Goal: Task Accomplishment & Management: Complete application form

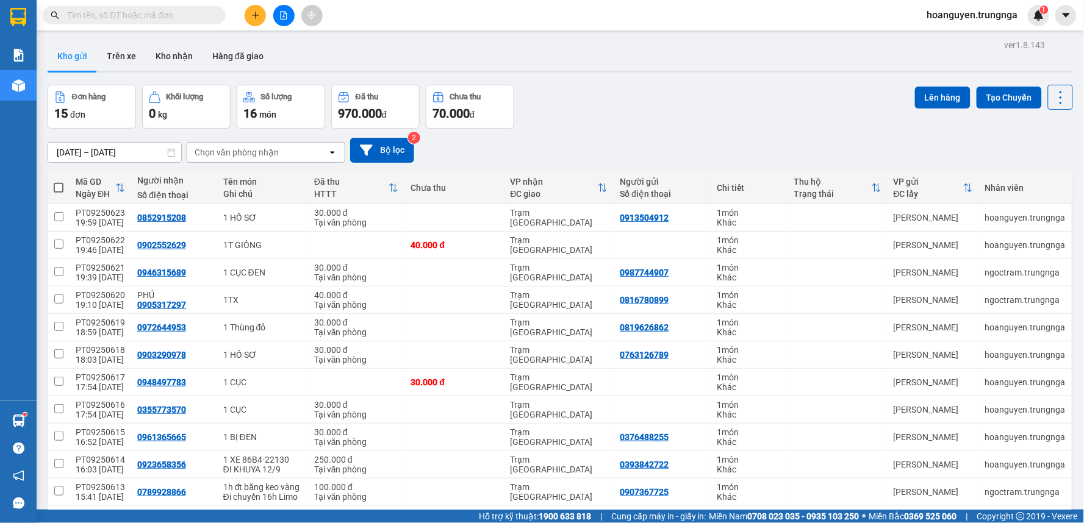
click at [990, 14] on span "hoanguyen.trungnga" at bounding box center [973, 14] width 110 height 15
click at [967, 43] on span "Đăng xuất" at bounding box center [977, 37] width 85 height 13
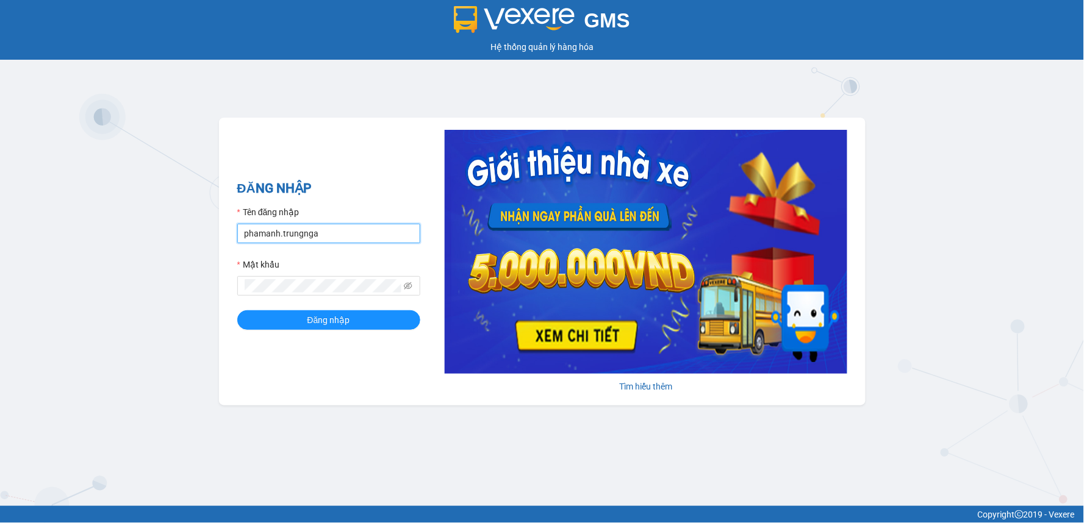
click at [266, 238] on input "phamanh.trungnga" at bounding box center [328, 234] width 183 height 20
type input "nhatmi.trungnga"
click at [237, 311] on button "Đăng nhập" at bounding box center [328, 321] width 183 height 20
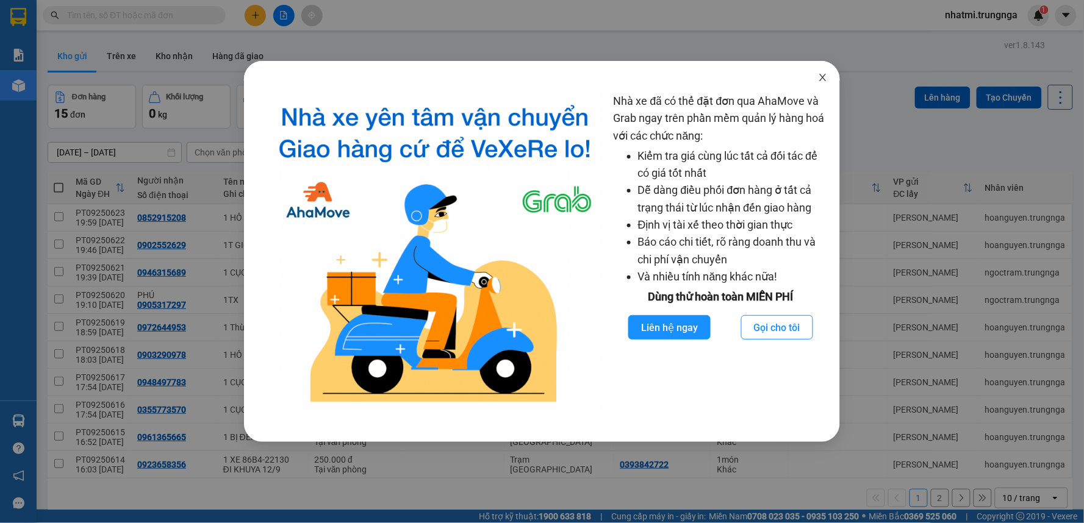
click at [824, 77] on icon "close" at bounding box center [823, 77] width 7 height 7
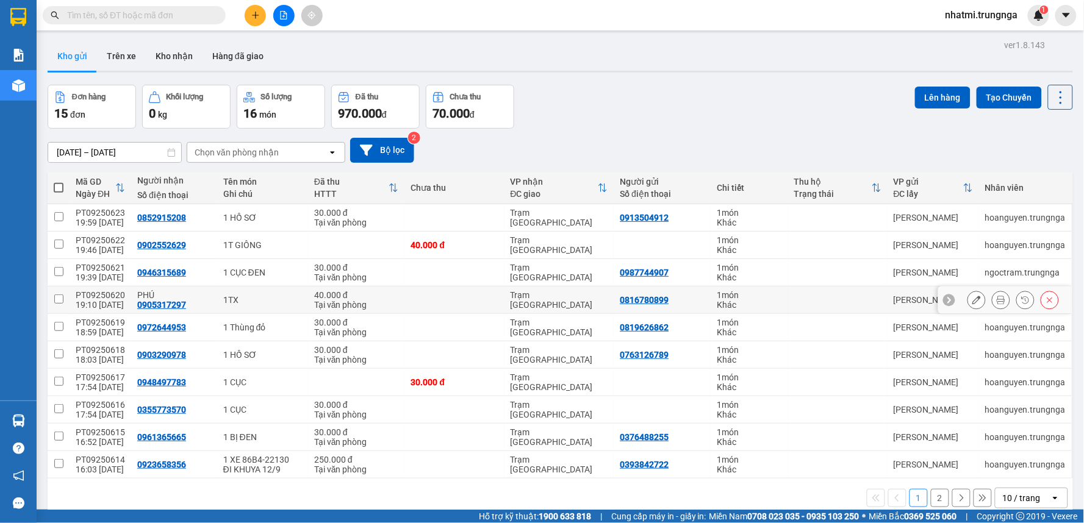
scroll to position [56, 0]
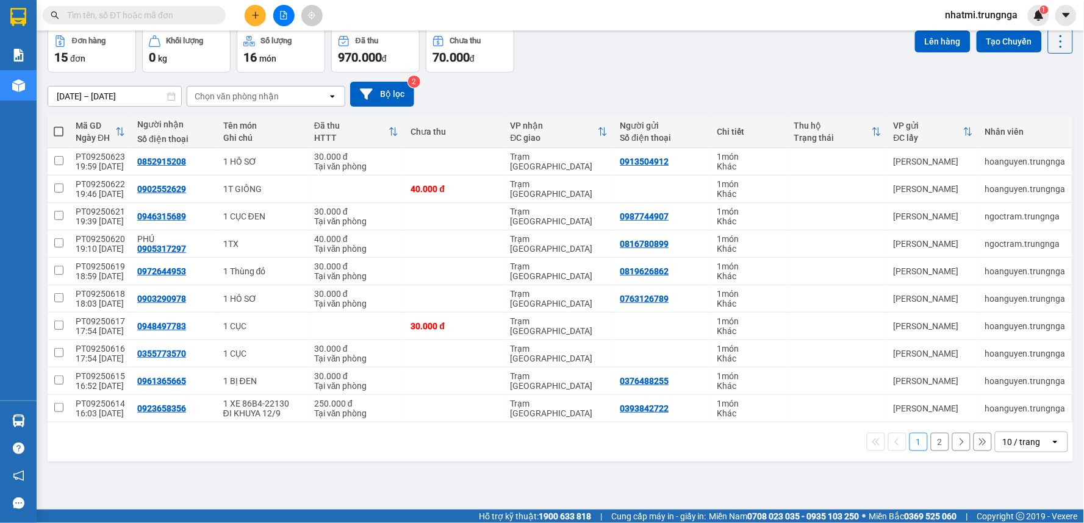
click at [1013, 447] on div "10 / trang" at bounding box center [1022, 442] width 38 height 12
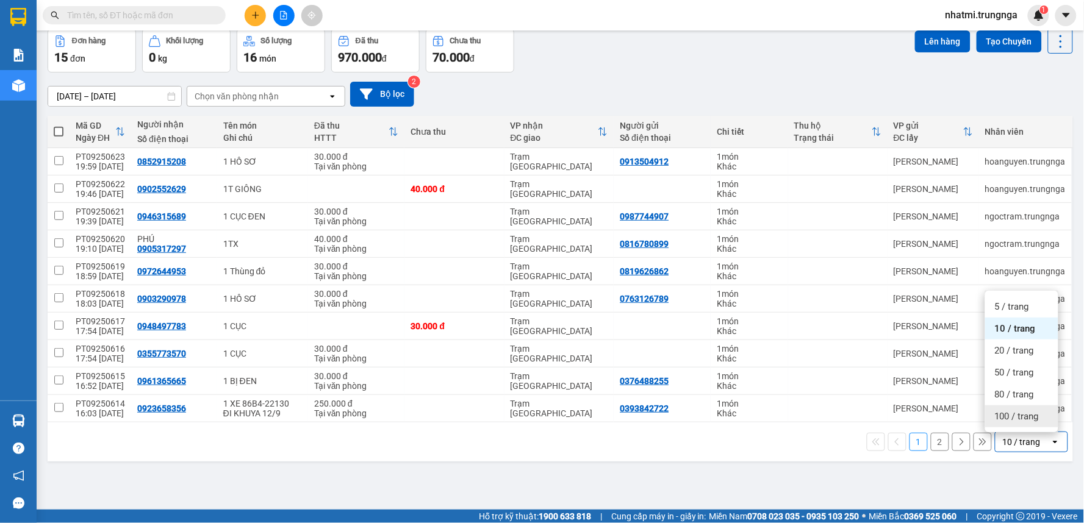
click at [1007, 422] on span "100 / trang" at bounding box center [1017, 417] width 44 height 12
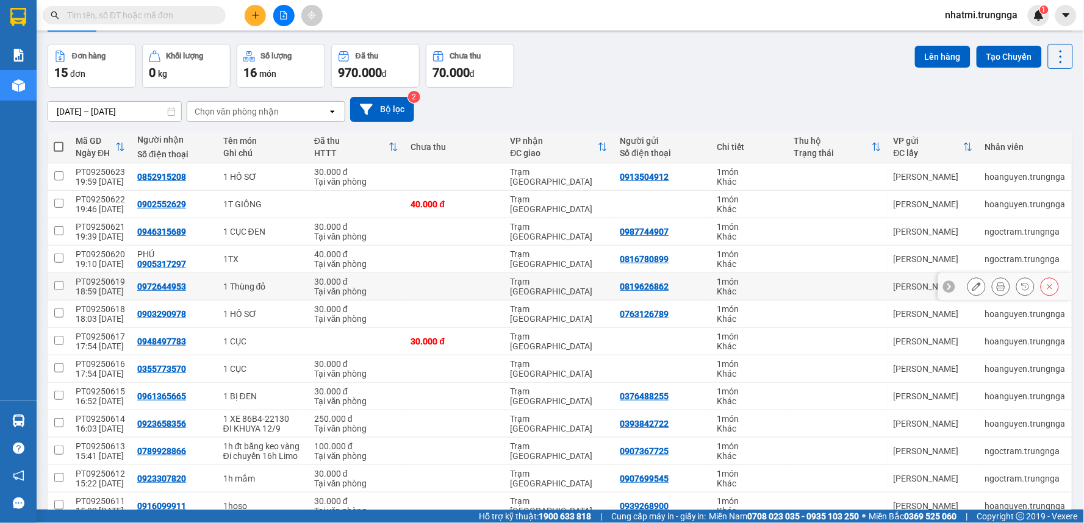
scroll to position [0, 0]
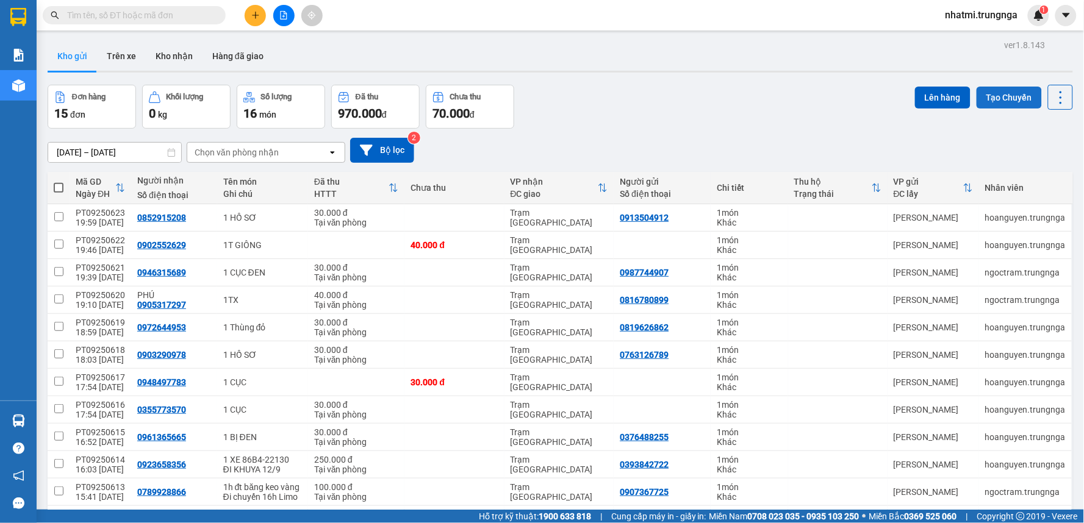
click at [1009, 99] on button "Tạo Chuyến" at bounding box center [1009, 98] width 65 height 22
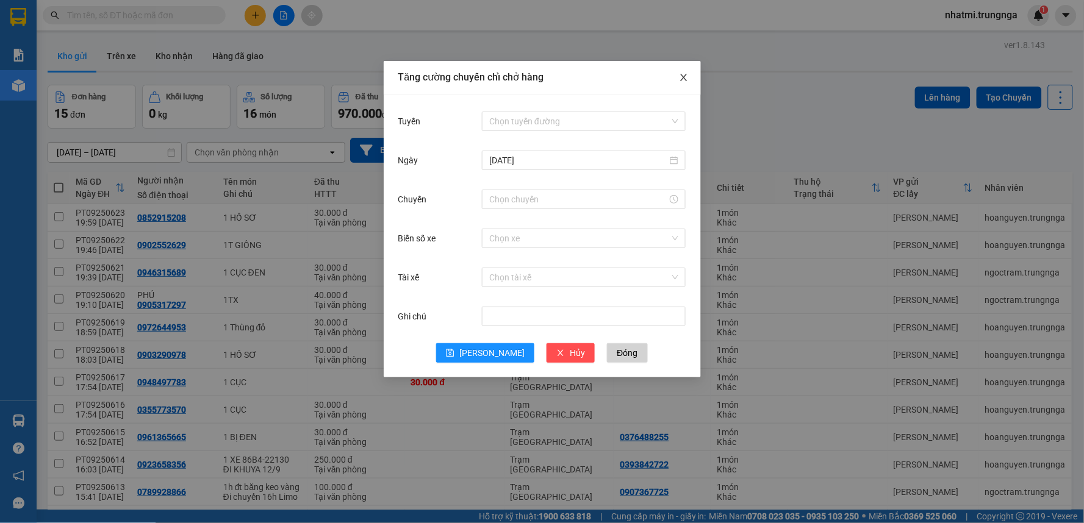
click at [685, 80] on icon "close" at bounding box center [683, 77] width 7 height 7
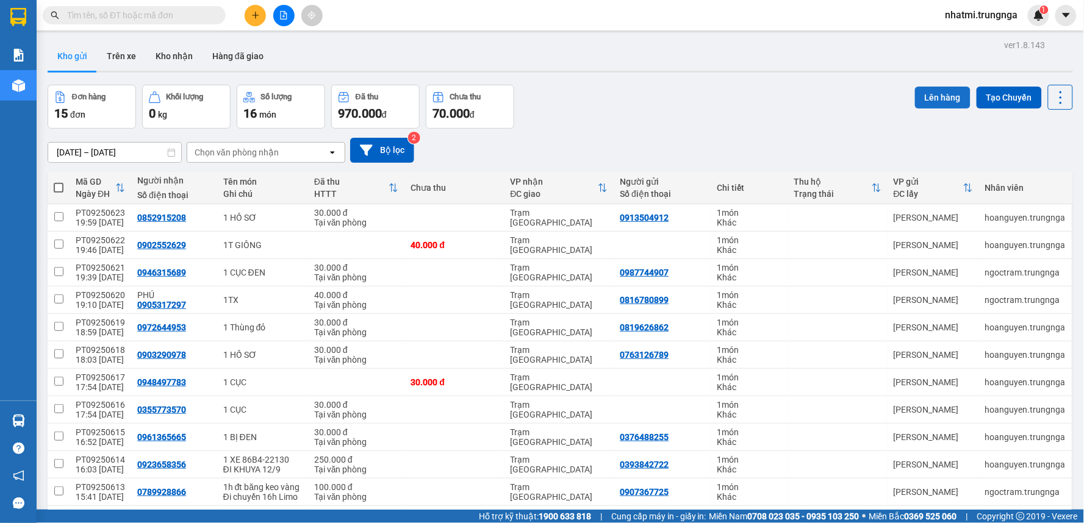
click at [925, 100] on button "Lên hàng" at bounding box center [943, 98] width 56 height 22
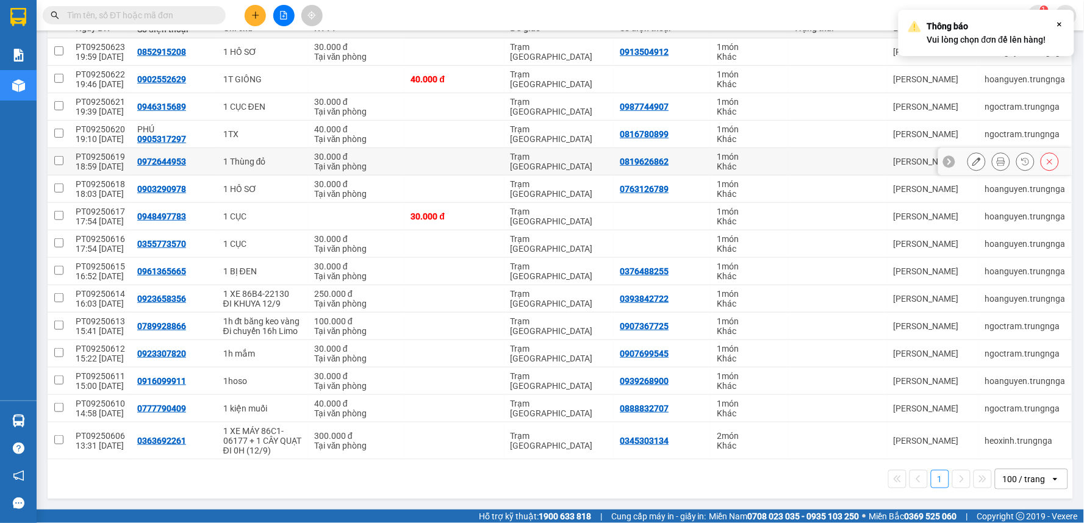
scroll to position [41, 0]
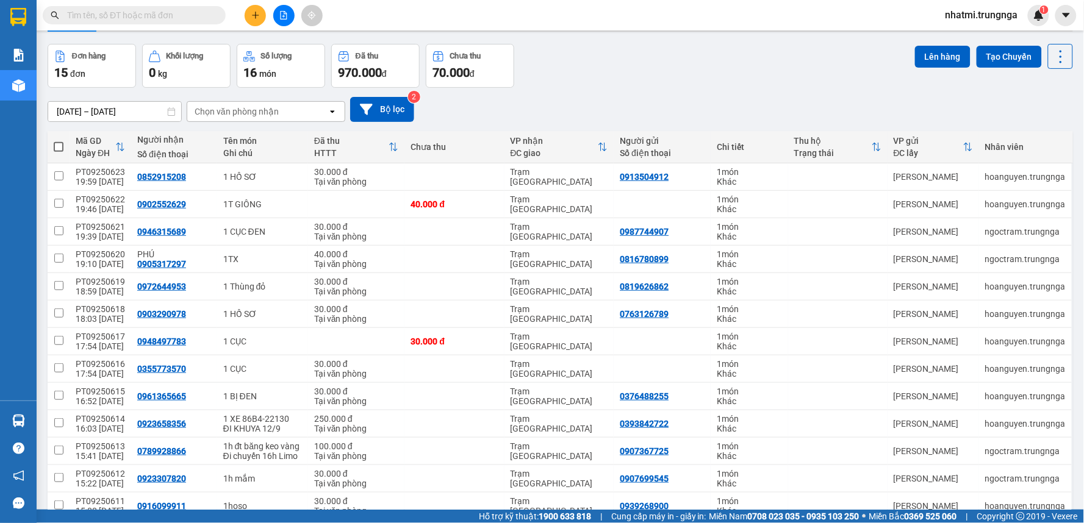
click at [66, 143] on th at bounding box center [59, 147] width 22 height 32
click at [63, 149] on th at bounding box center [59, 147] width 22 height 32
click at [49, 148] on th at bounding box center [59, 147] width 22 height 32
click at [63, 148] on span at bounding box center [59, 147] width 10 height 10
click at [59, 141] on input "checkbox" at bounding box center [59, 141] width 0 height 0
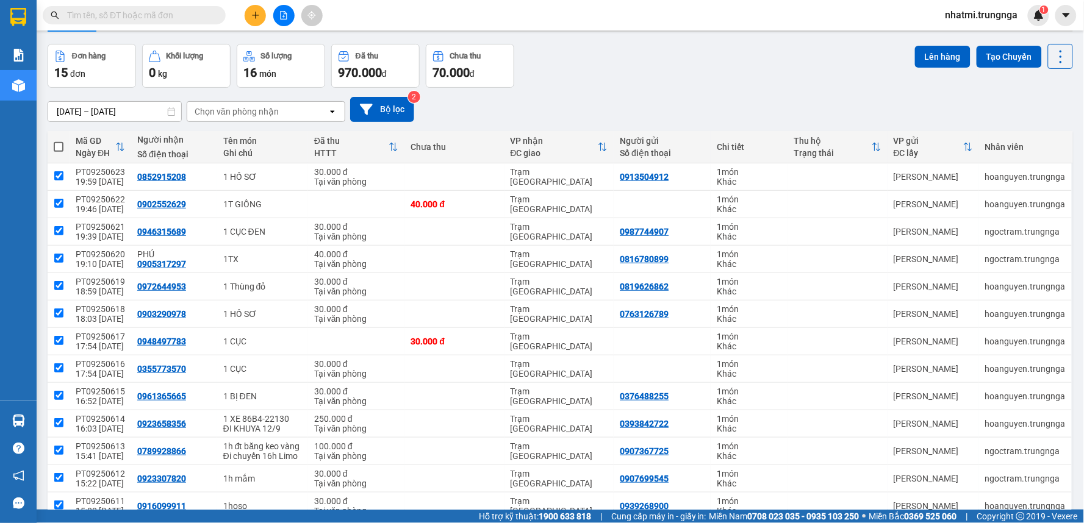
checkbox input "true"
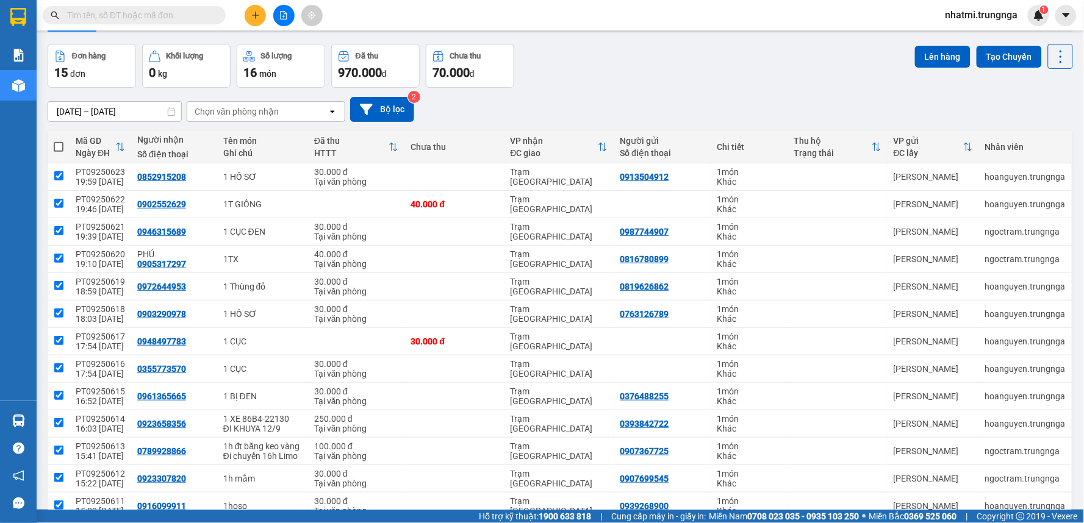
checkbox input "true"
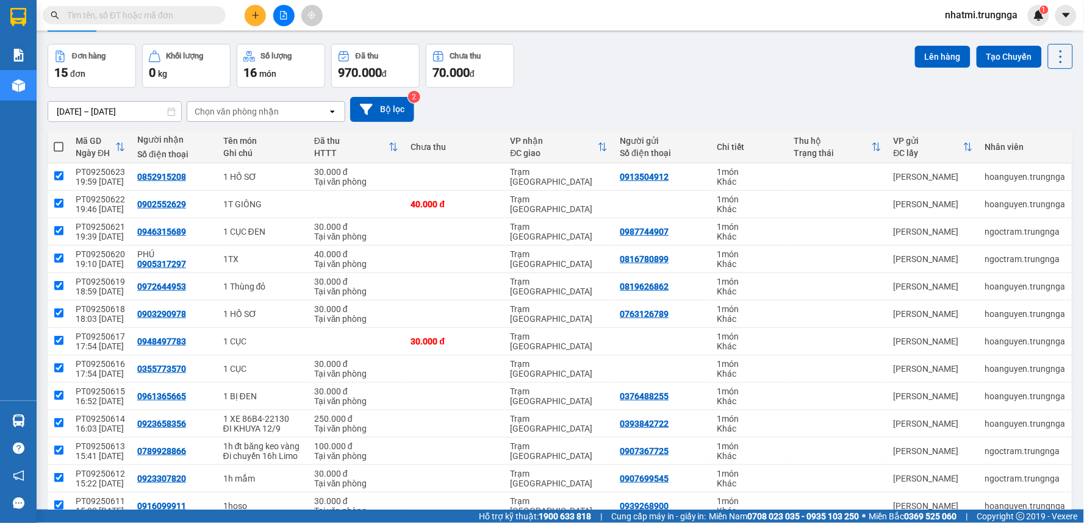
checkbox input "true"
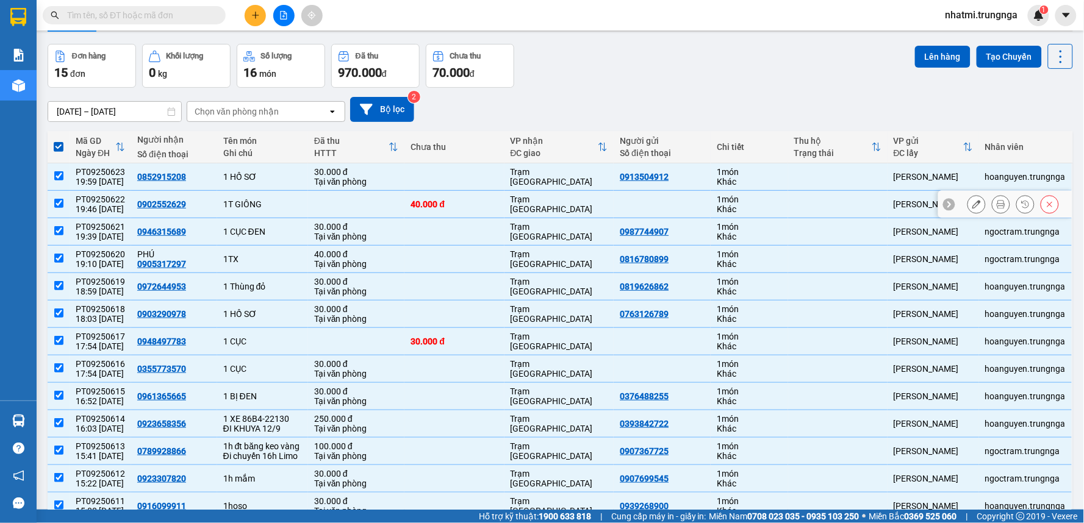
scroll to position [177, 0]
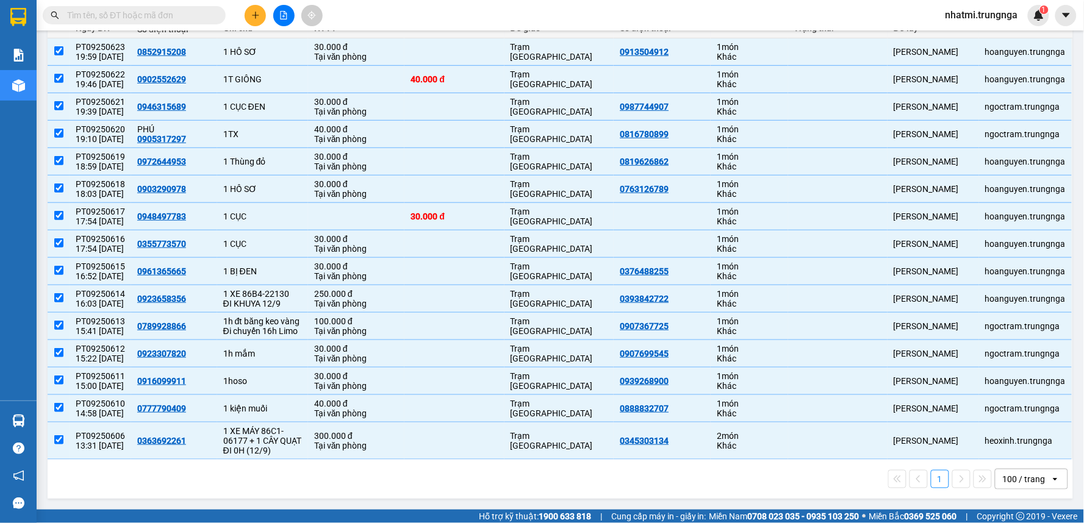
click at [1030, 477] on div "100 / trang" at bounding box center [1024, 479] width 43 height 12
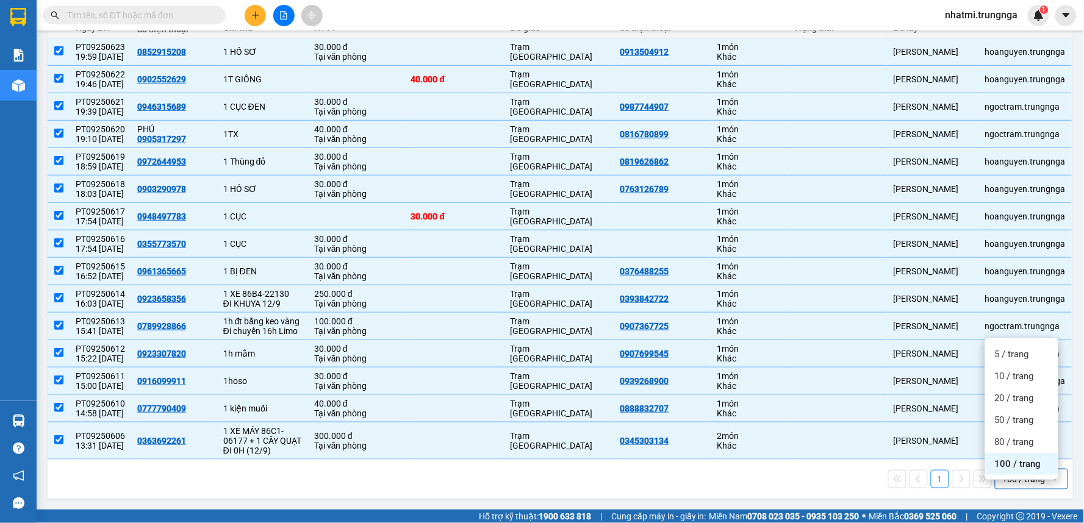
click at [1030, 477] on div "100 / trang" at bounding box center [1024, 479] width 43 height 12
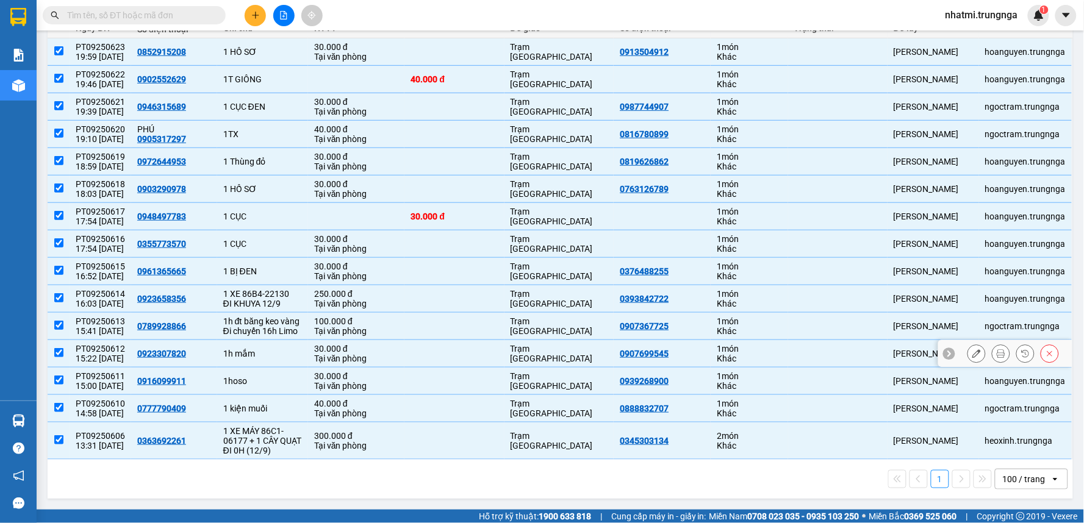
scroll to position [0, 0]
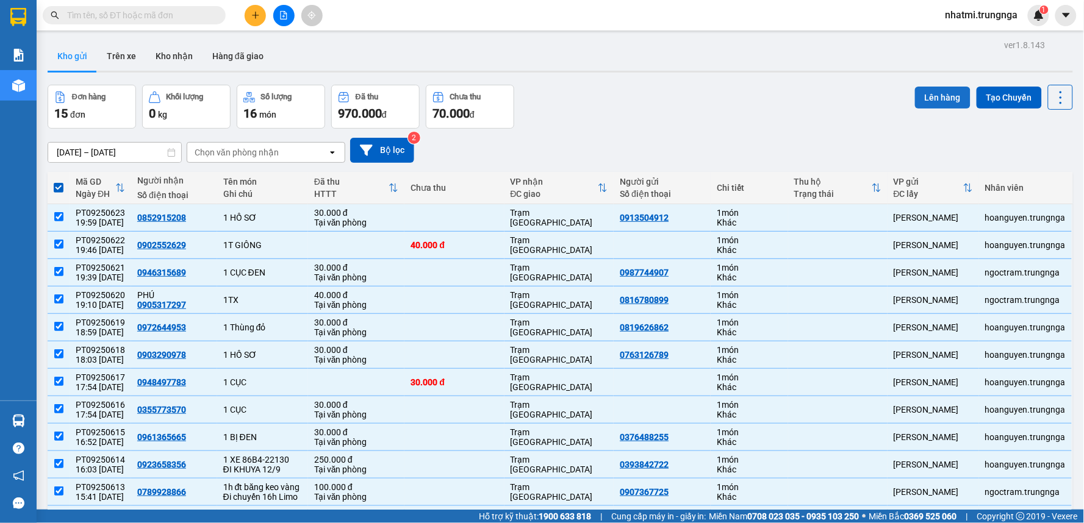
click at [952, 92] on button "Lên hàng" at bounding box center [943, 98] width 56 height 22
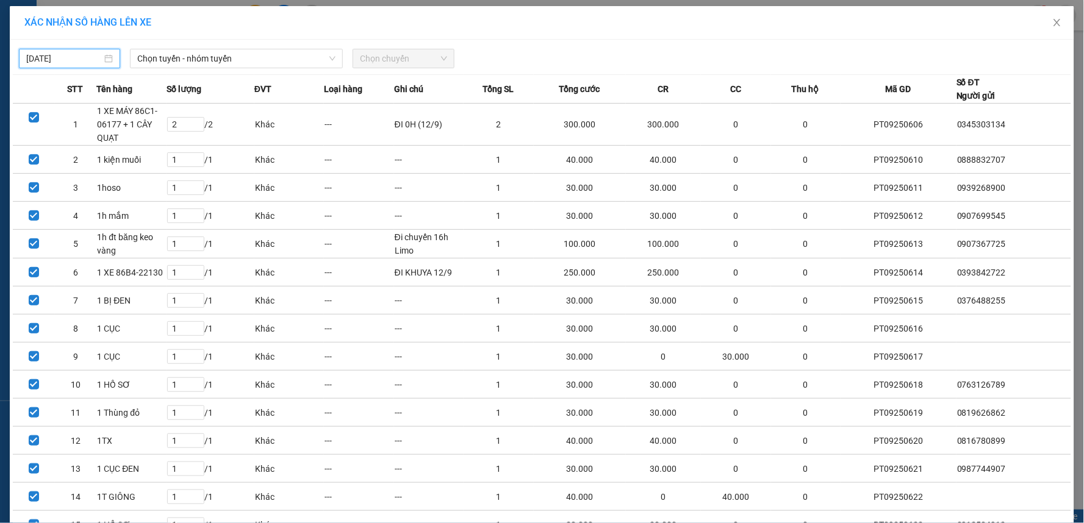
click at [77, 55] on input "[DATE]" at bounding box center [64, 58] width 76 height 13
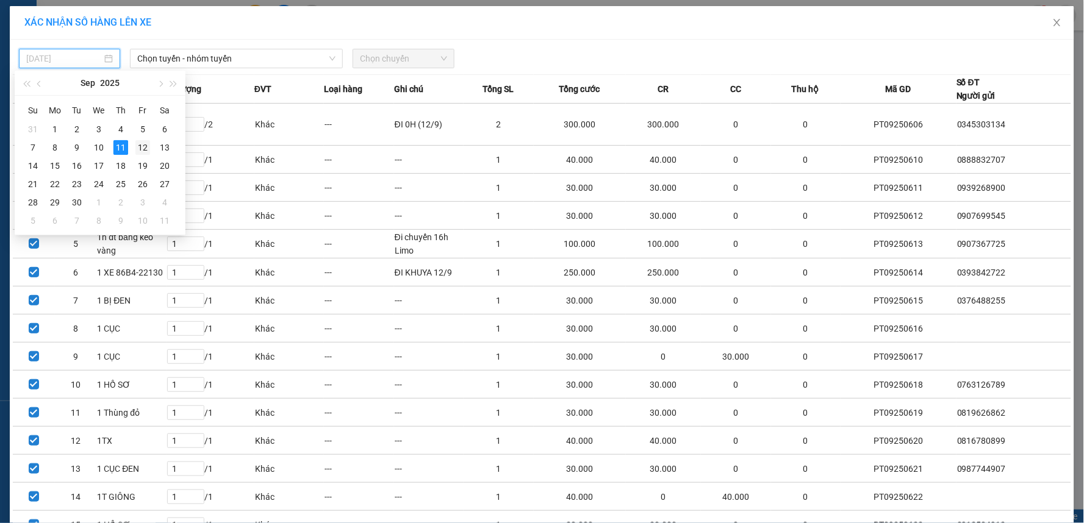
click at [142, 148] on div "12" at bounding box center [142, 147] width 15 height 15
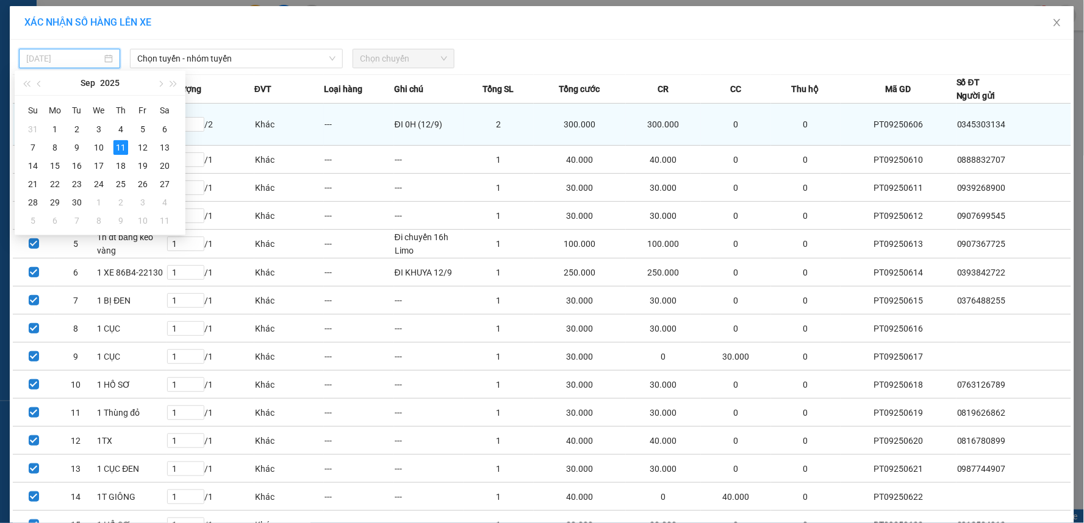
type input "[DATE]"
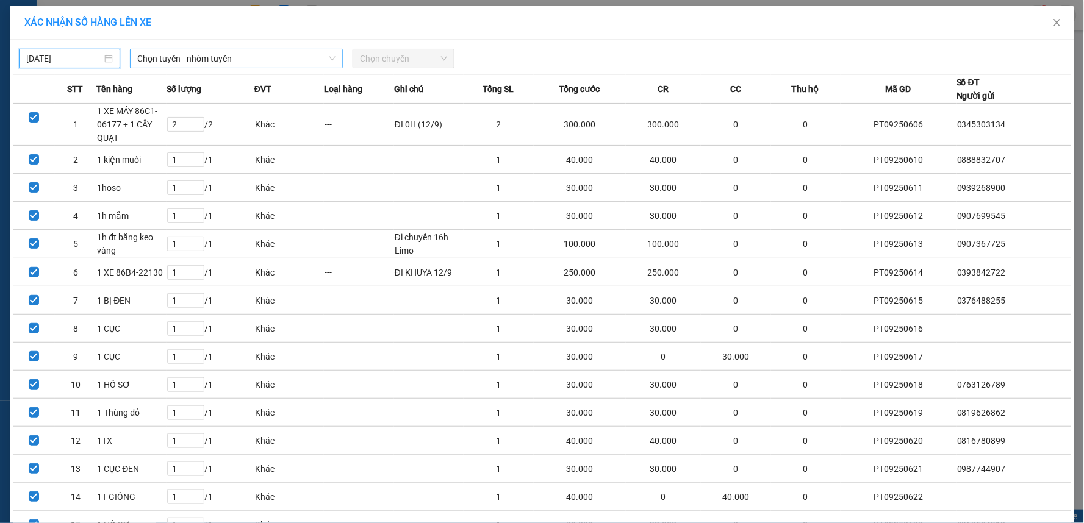
click at [209, 66] on span "Chọn tuyến - nhóm tuyến" at bounding box center [236, 58] width 198 height 18
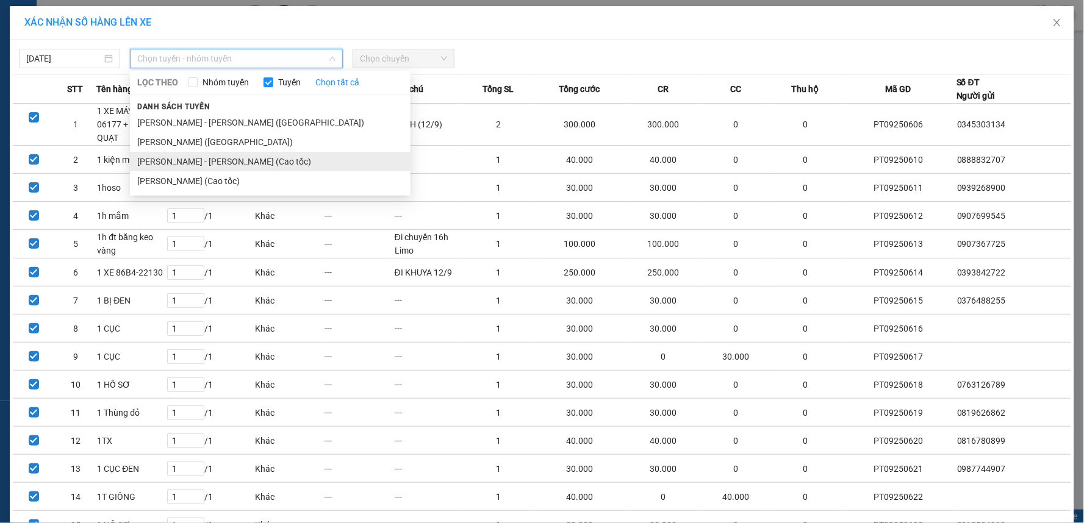
click at [189, 162] on li "[PERSON_NAME] - [PERSON_NAME] (Cao tốc)" at bounding box center [270, 162] width 281 height 20
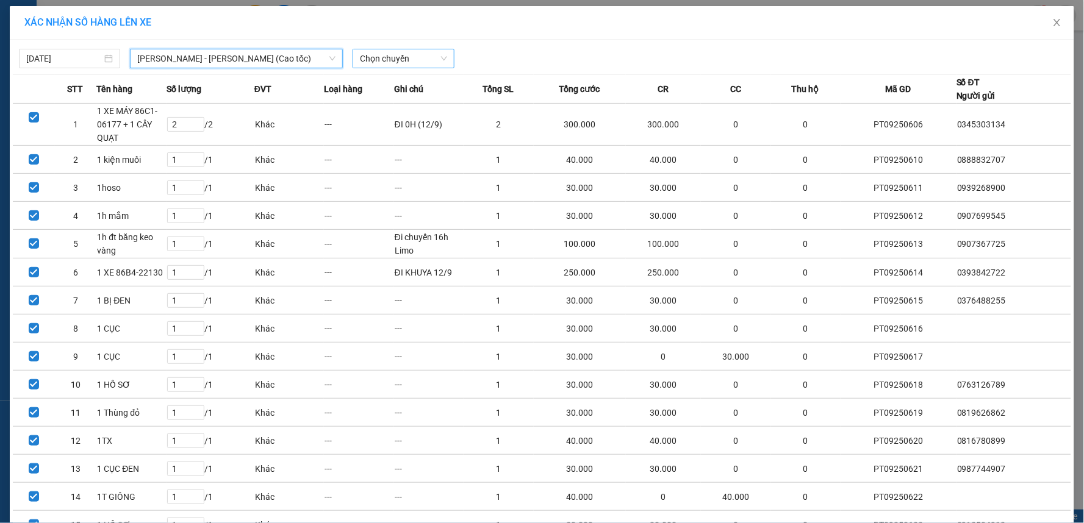
click at [411, 64] on span "Chọn chuyến" at bounding box center [403, 58] width 87 height 18
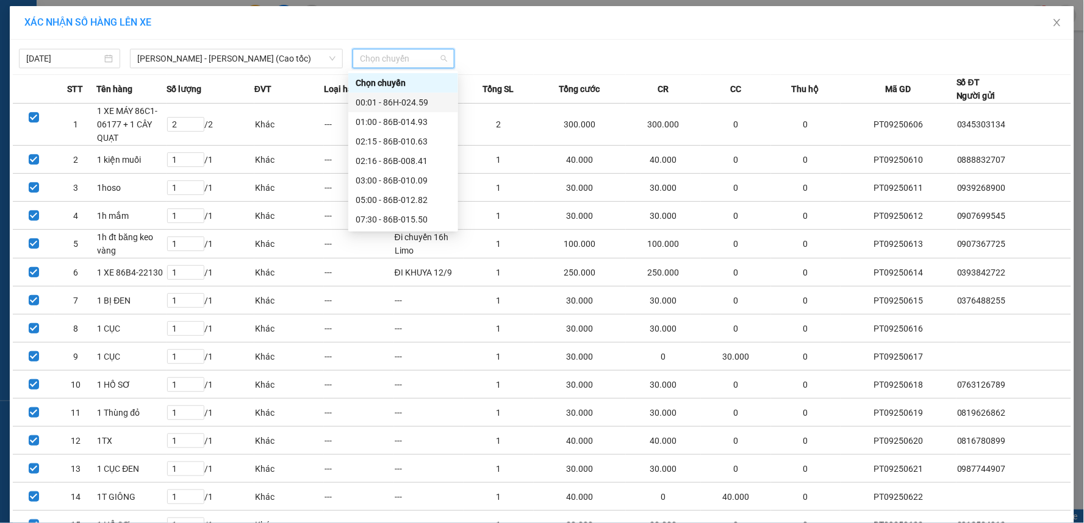
click at [398, 105] on div "00:01 - 86H-024.59" at bounding box center [403, 102] width 95 height 13
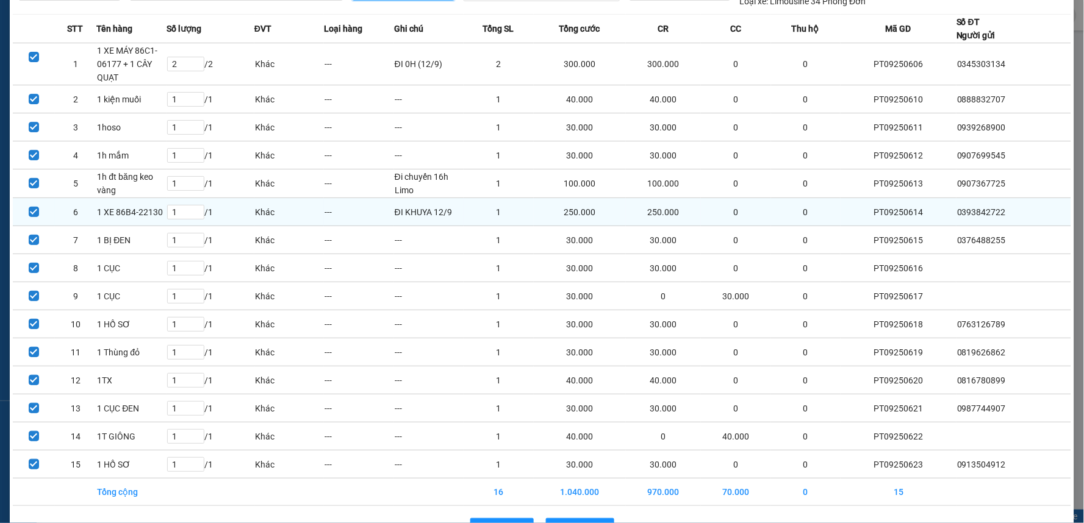
scroll to position [106, 0]
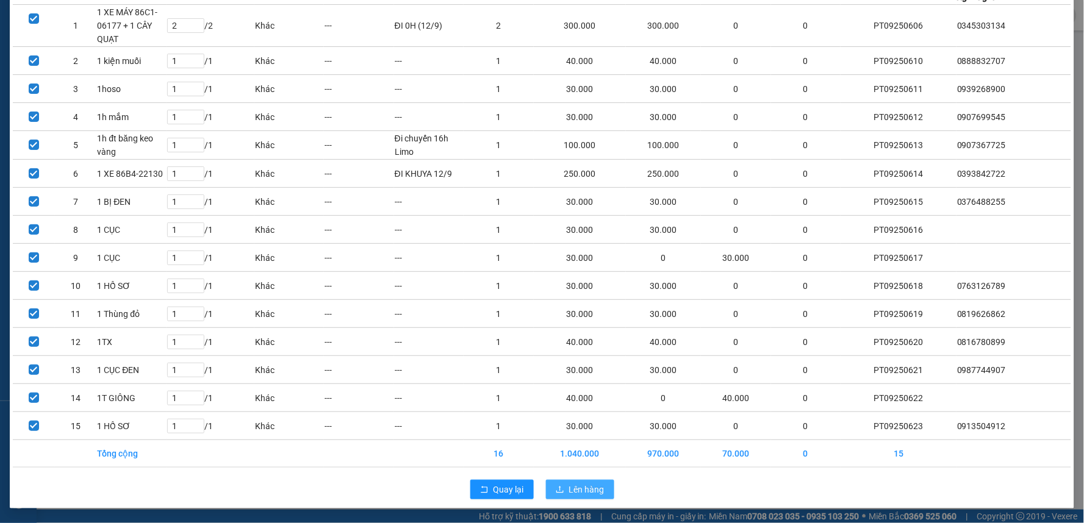
click at [569, 491] on span "Lên hàng" at bounding box center [586, 489] width 35 height 13
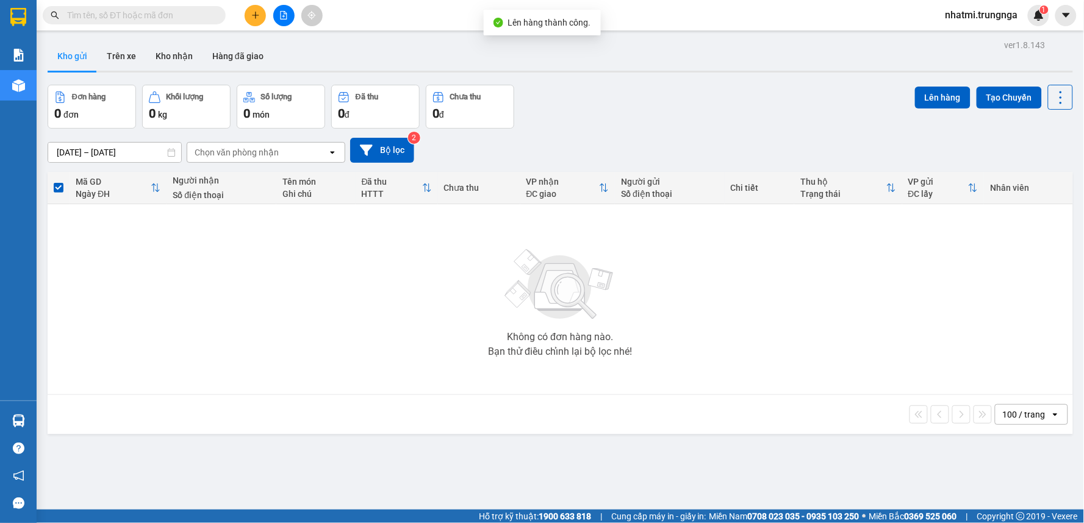
click at [282, 18] on icon "file-add" at bounding box center [283, 15] width 9 height 9
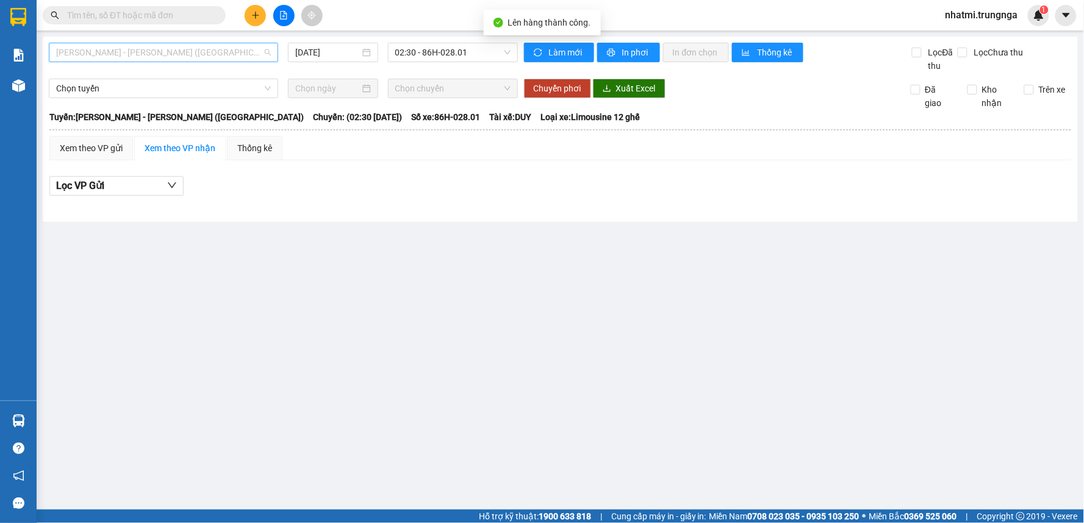
click at [179, 58] on span "[PERSON_NAME] - [PERSON_NAME] ([GEOGRAPHIC_DATA])" at bounding box center [163, 52] width 215 height 18
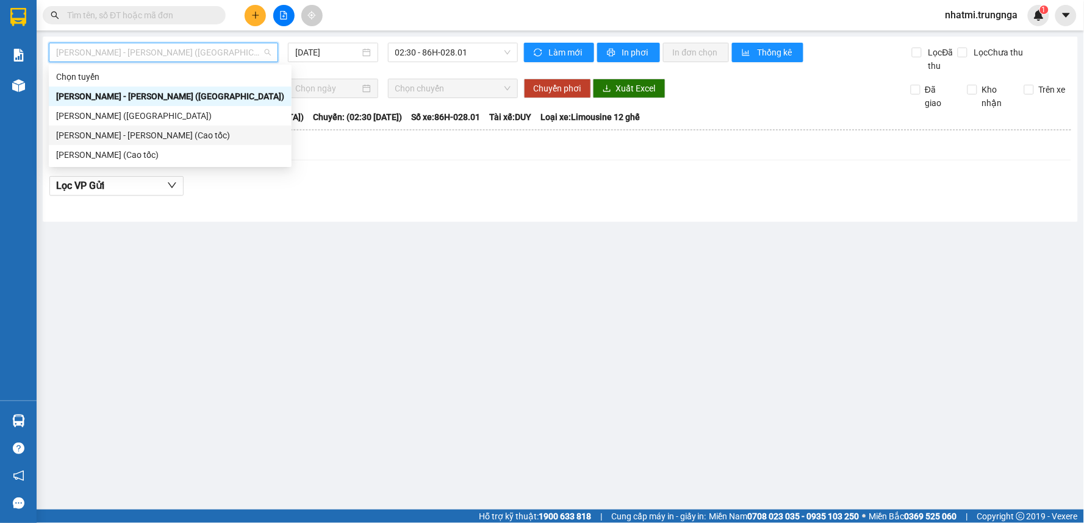
click at [185, 136] on div "[PERSON_NAME] - [PERSON_NAME] (Cao tốc)" at bounding box center [170, 135] width 228 height 13
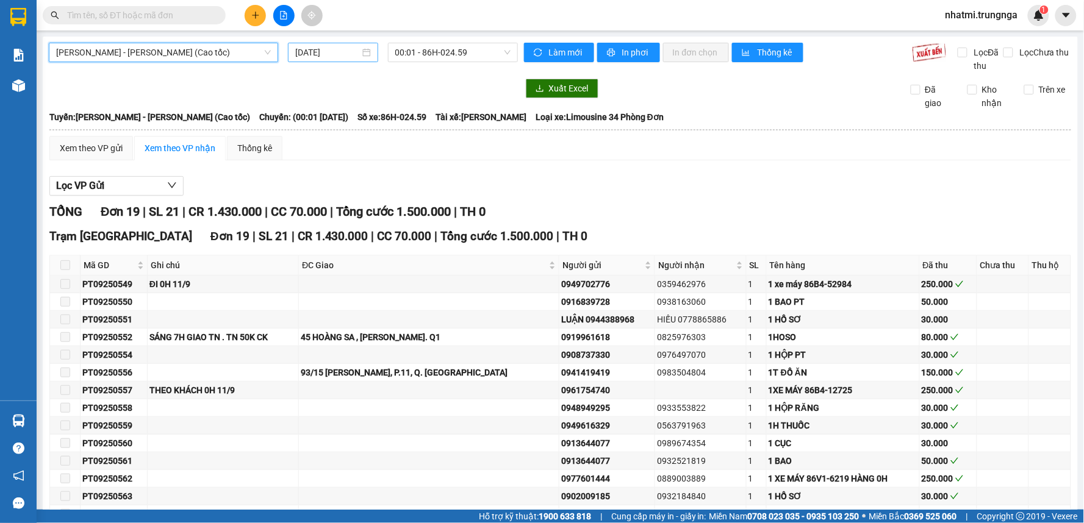
click at [333, 51] on input "[DATE]" at bounding box center [327, 52] width 64 height 13
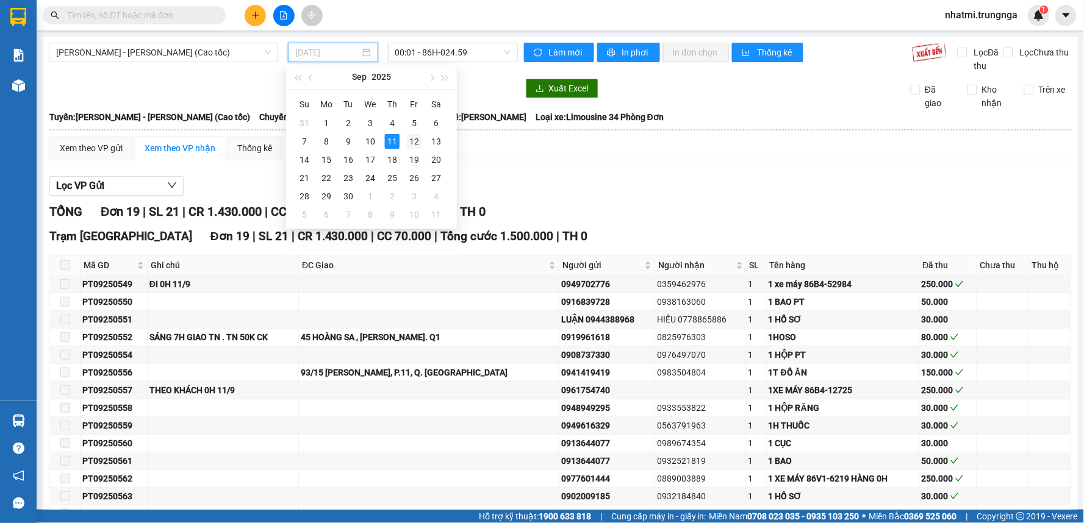
click at [407, 137] on div "12" at bounding box center [414, 141] width 15 height 15
type input "[DATE]"
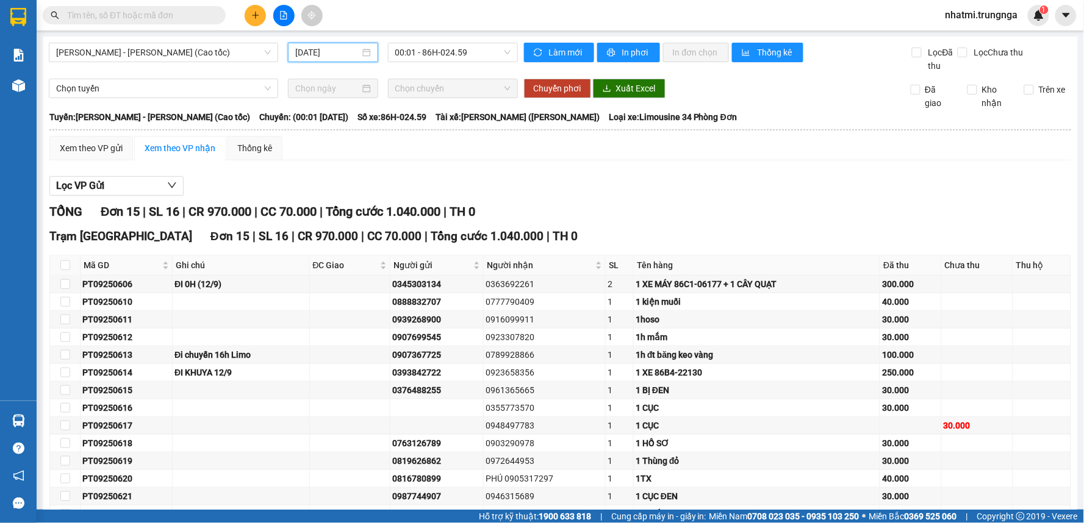
scroll to position [95, 0]
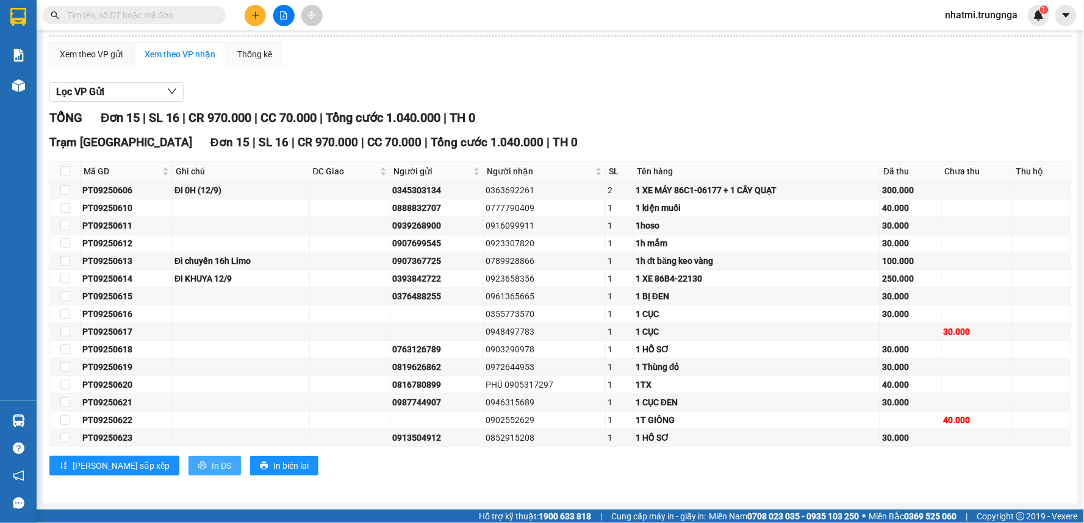
drag, startPoint x: 173, startPoint y: 468, endPoint x: 191, endPoint y: 451, distance: 24.2
click at [212, 468] on span "In DS" at bounding box center [222, 465] width 20 height 13
click at [212, 462] on span "In DS" at bounding box center [222, 465] width 20 height 13
click at [261, 20] on button at bounding box center [255, 15] width 21 height 21
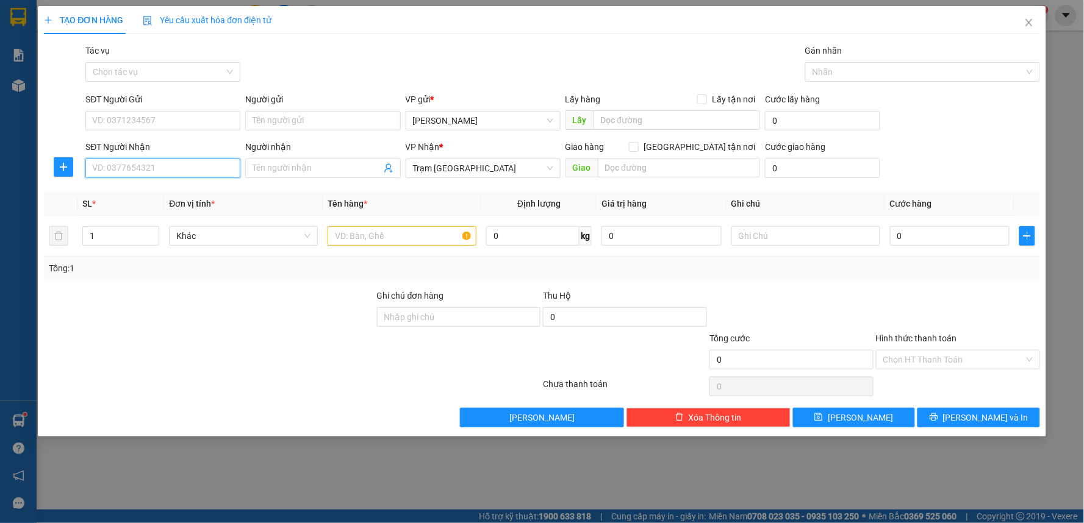
click at [151, 172] on input "SĐT Người Nhận" at bounding box center [162, 169] width 155 height 20
drag, startPoint x: 171, startPoint y: 177, endPoint x: 171, endPoint y: 192, distance: 15.3
click at [170, 180] on body "Kết quả tìm kiếm ( 0 ) Bộ lọc No Data nhatmi.trungnga 1 Báo cáo Báo cáo dòng ti…" at bounding box center [542, 261] width 1084 height 523
click at [171, 193] on div "0987530556" at bounding box center [163, 192] width 140 height 13
type input "0987530556"
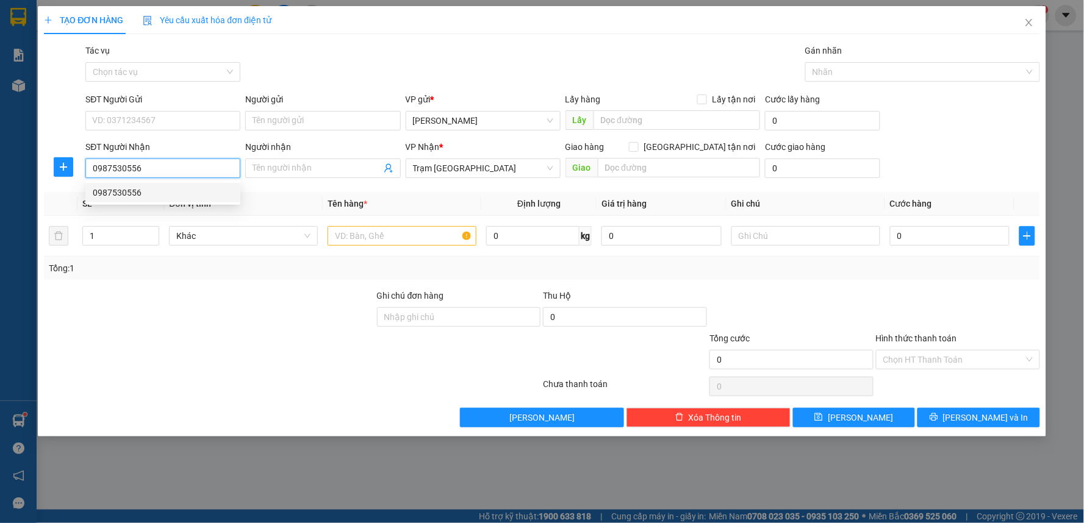
type input "30.000"
type input "0987530556"
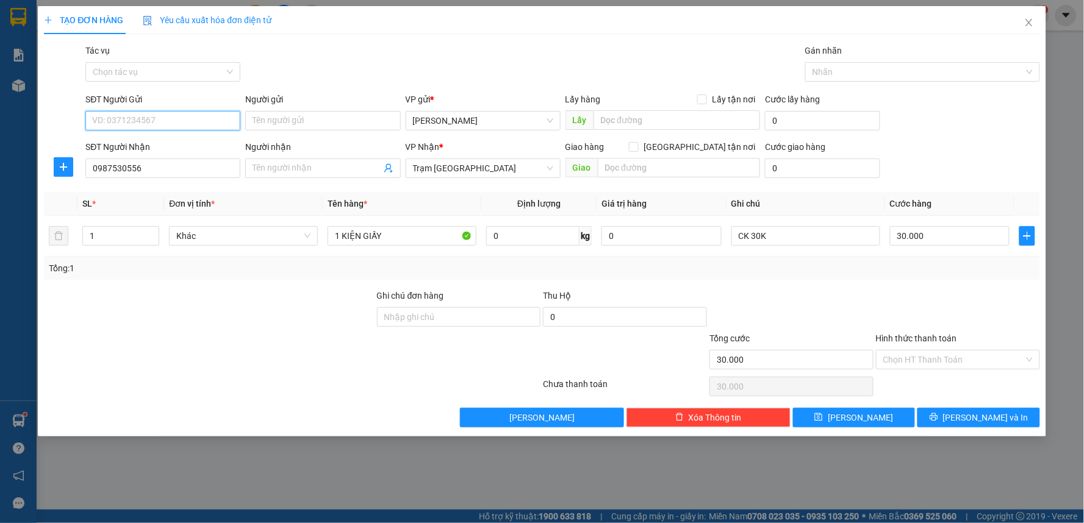
click at [156, 129] on input "SĐT Người Gửi" at bounding box center [162, 121] width 155 height 20
click at [161, 127] on input "SĐT Người Gửi" at bounding box center [162, 121] width 155 height 20
click at [163, 142] on div "0987530556" at bounding box center [163, 144] width 140 height 13
type input "0987530556"
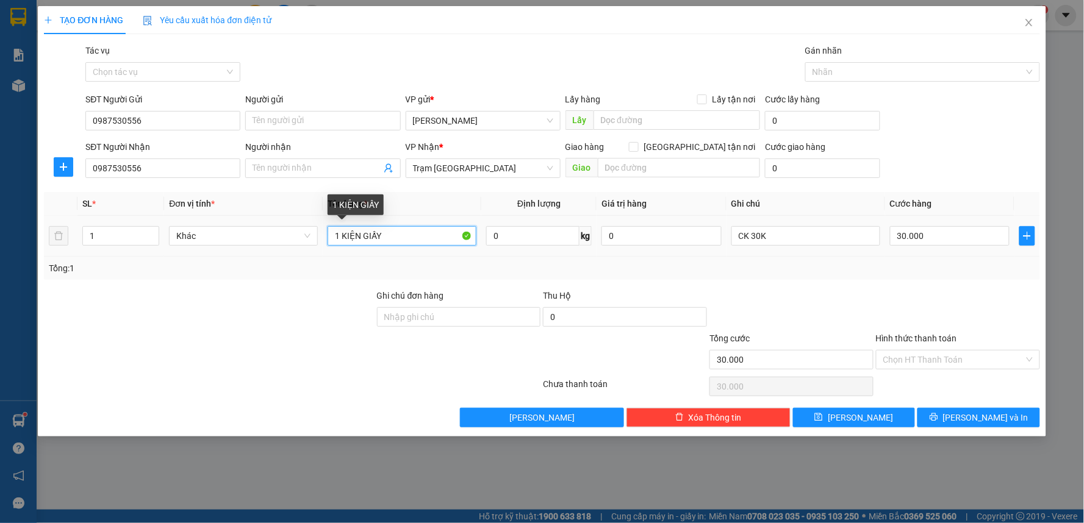
click at [337, 240] on input "1 KIỆN GIẤY" at bounding box center [402, 236] width 149 height 20
type input "3 KIỆN GIẤY"
click at [786, 234] on input "CK 30K" at bounding box center [806, 236] width 149 height 20
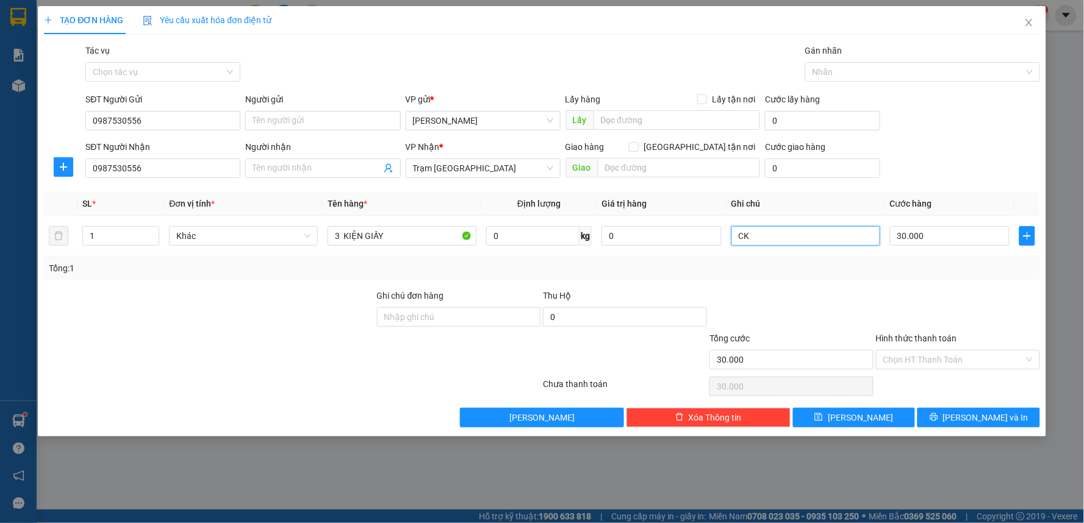
type input "C"
click at [954, 232] on input "30.000" at bounding box center [950, 236] width 120 height 20
type input "9"
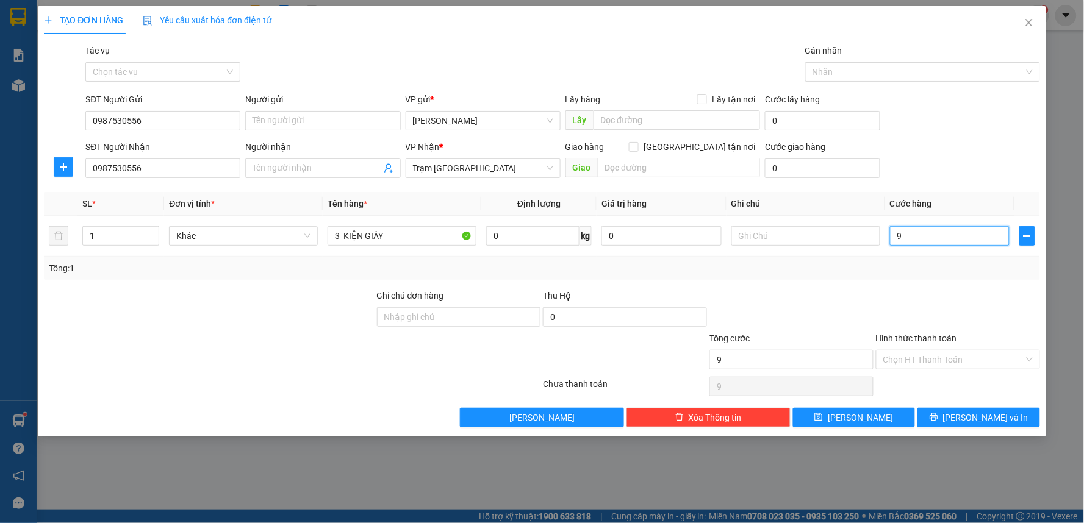
type input "90"
type input "90.000"
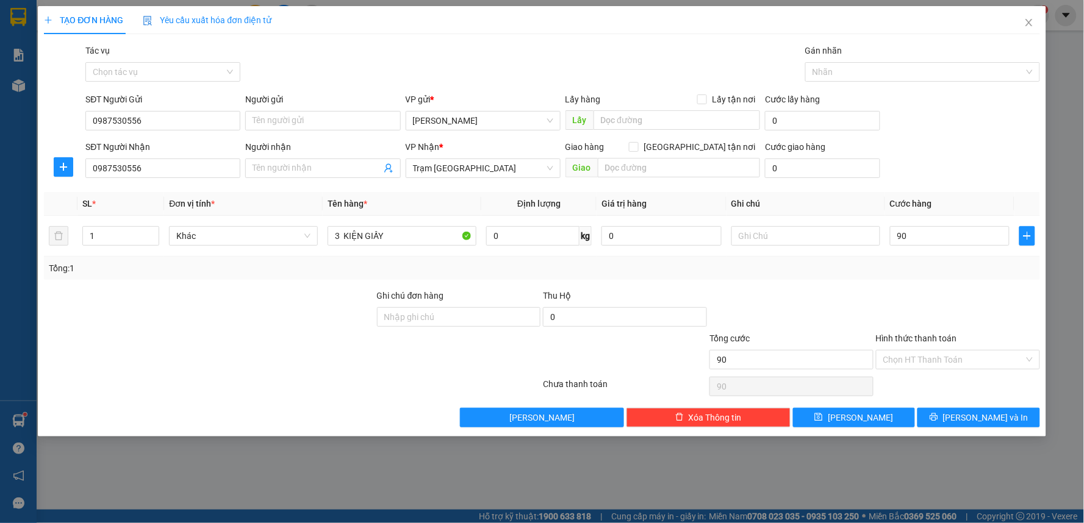
type input "90.000"
click at [977, 287] on div "Transit Pickup Surcharge Ids Transit Deliver Surcharge Ids Transit Deliver Surc…" at bounding box center [542, 236] width 996 height 384
drag, startPoint x: 766, startPoint y: 238, endPoint x: 1084, endPoint y: 275, distance: 320.0
click at [767, 237] on input "text" at bounding box center [806, 236] width 149 height 20
type input "c"
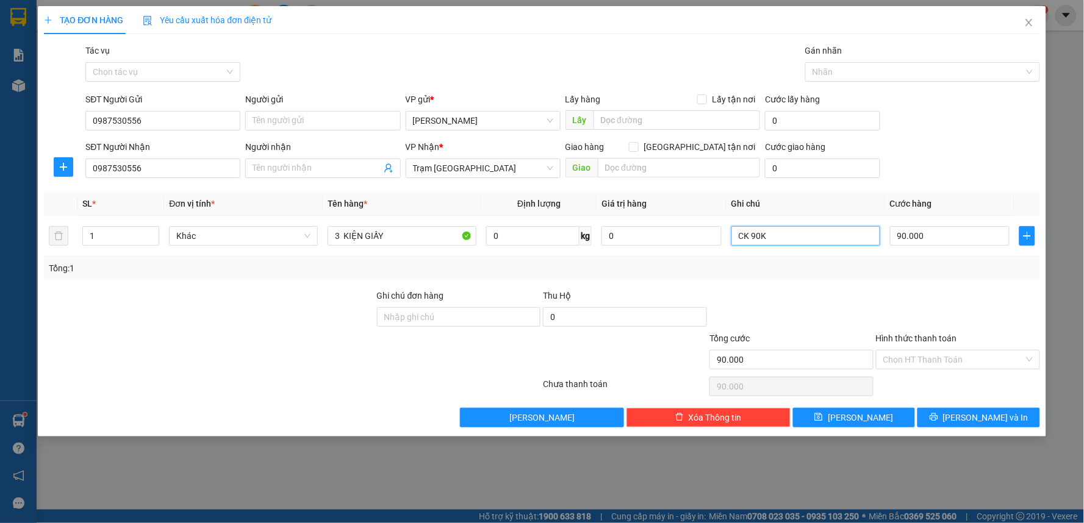
type input "CK 90K"
click at [800, 317] on div at bounding box center [791, 310] width 167 height 43
click at [959, 357] on input "Hình thức thanh toán" at bounding box center [953, 360] width 141 height 18
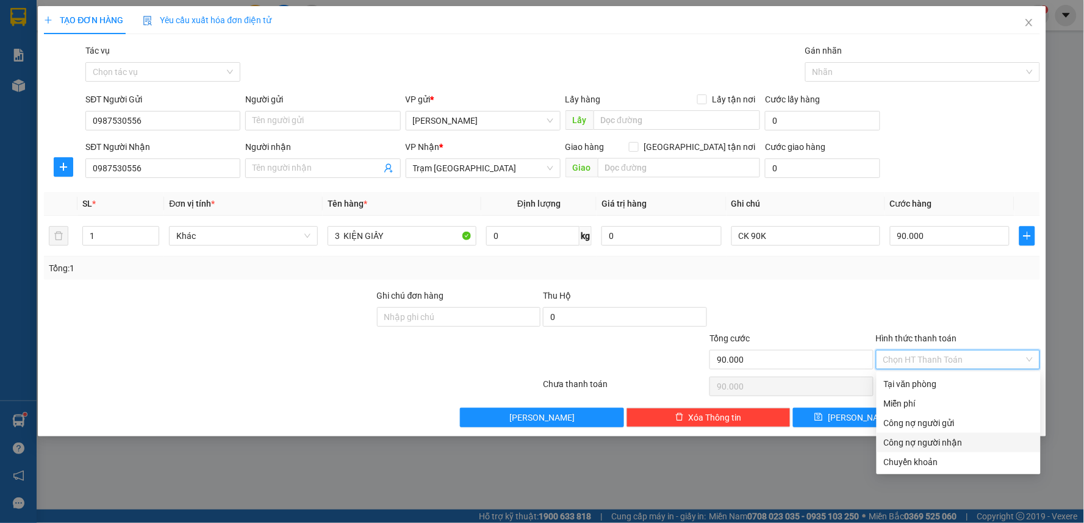
click at [926, 462] on div "Chuyển khoản" at bounding box center [958, 462] width 149 height 13
type input "0"
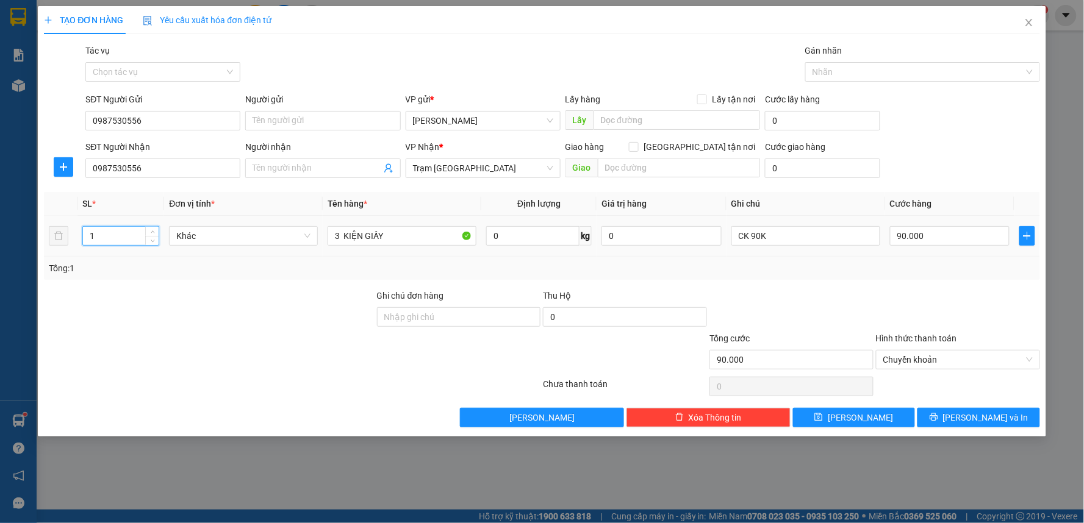
drag, startPoint x: 111, startPoint y: 243, endPoint x: 81, endPoint y: 243, distance: 29.9
click at [81, 243] on td "1" at bounding box center [120, 236] width 87 height 41
type input "3"
click at [218, 338] on div at bounding box center [209, 353] width 333 height 43
click at [992, 417] on span "[PERSON_NAME] và In" at bounding box center [985, 417] width 85 height 13
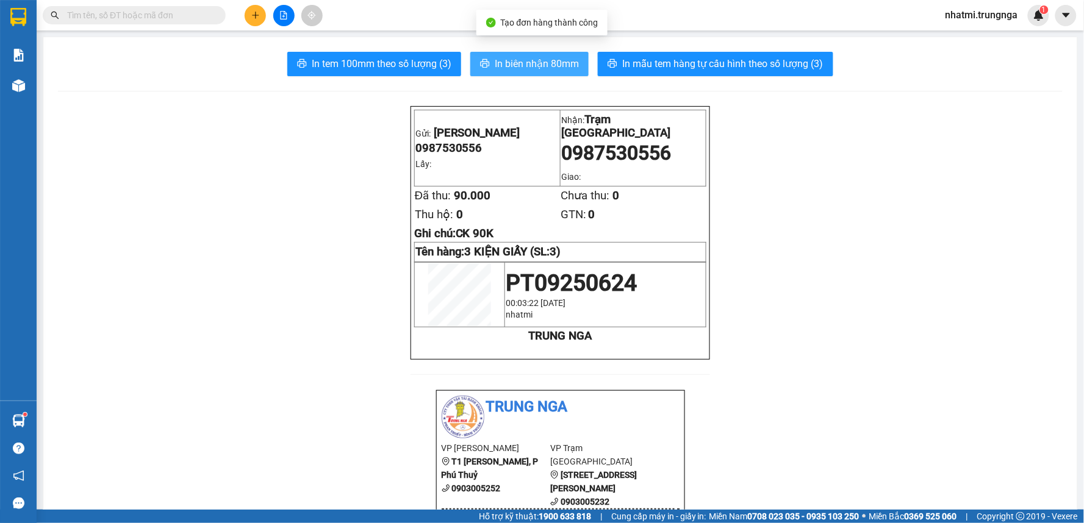
click at [502, 64] on span "In biên nhận 80mm" at bounding box center [537, 63] width 84 height 15
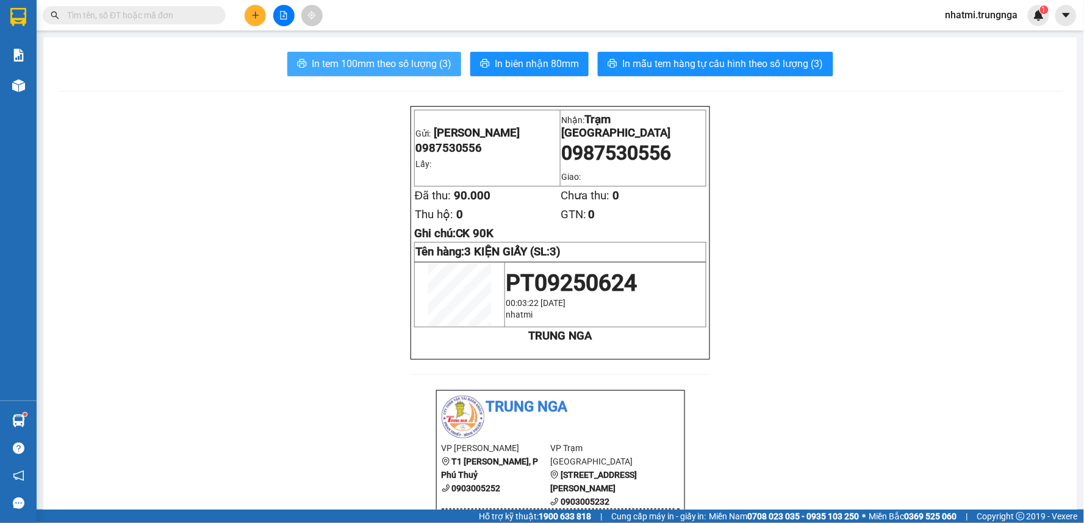
click at [423, 61] on span "In tem 100mm theo số lượng (3)" at bounding box center [382, 63] width 140 height 15
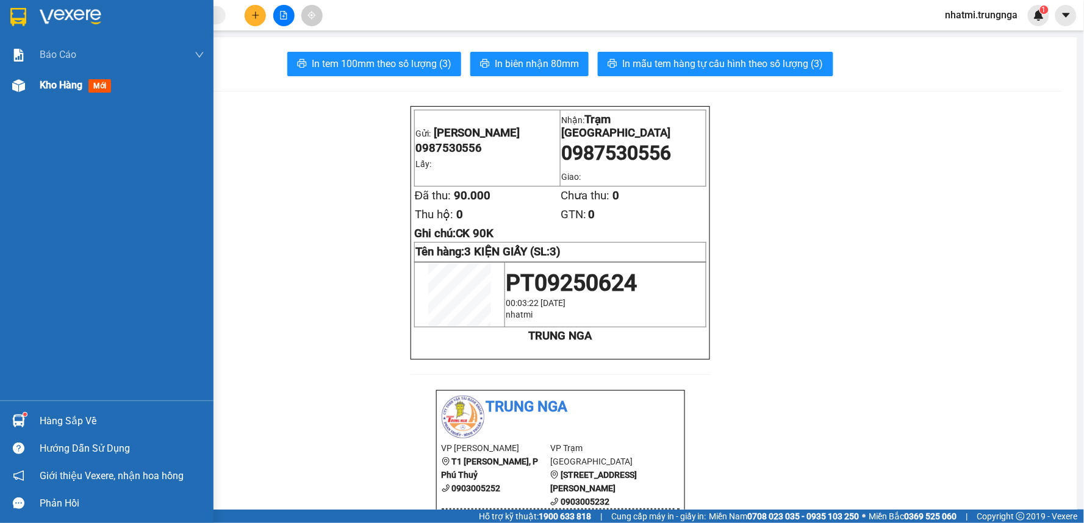
click at [40, 87] on span "Kho hàng" at bounding box center [61, 85] width 43 height 12
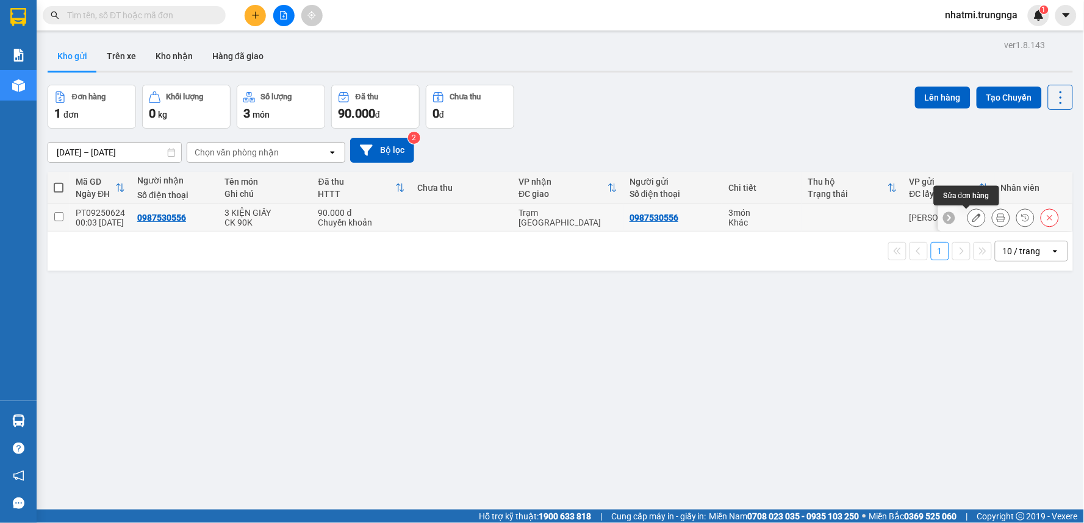
click at [973, 221] on icon at bounding box center [977, 218] width 9 height 9
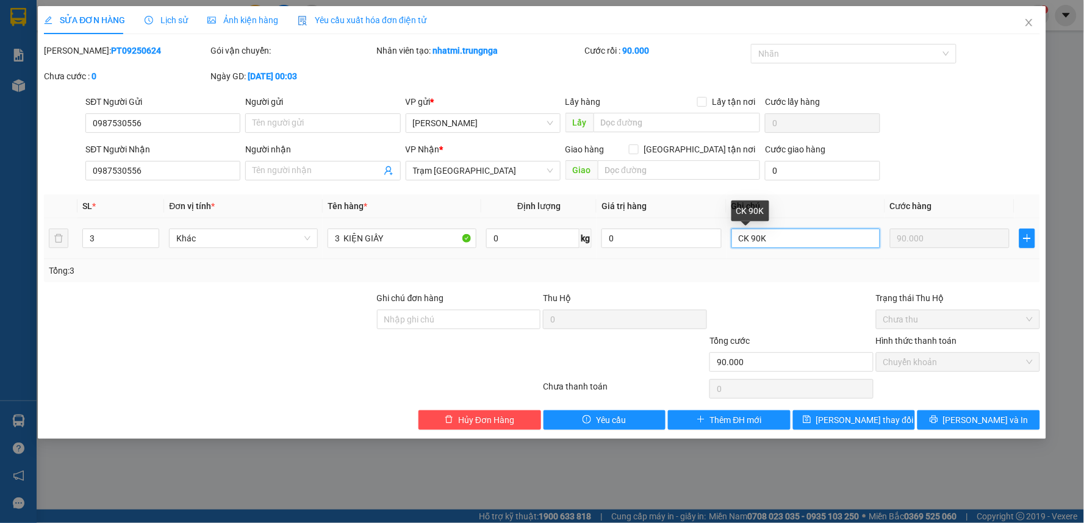
click at [771, 239] on input "CK 90K" at bounding box center [806, 239] width 149 height 20
type input "Đi 1HS, CK 90K"
click at [982, 109] on div "SĐT Người Gửi 0987530556 Người gửi Tên người gửi VP gửi * Phan Thiết Lấy hàng L…" at bounding box center [562, 116] width 959 height 43
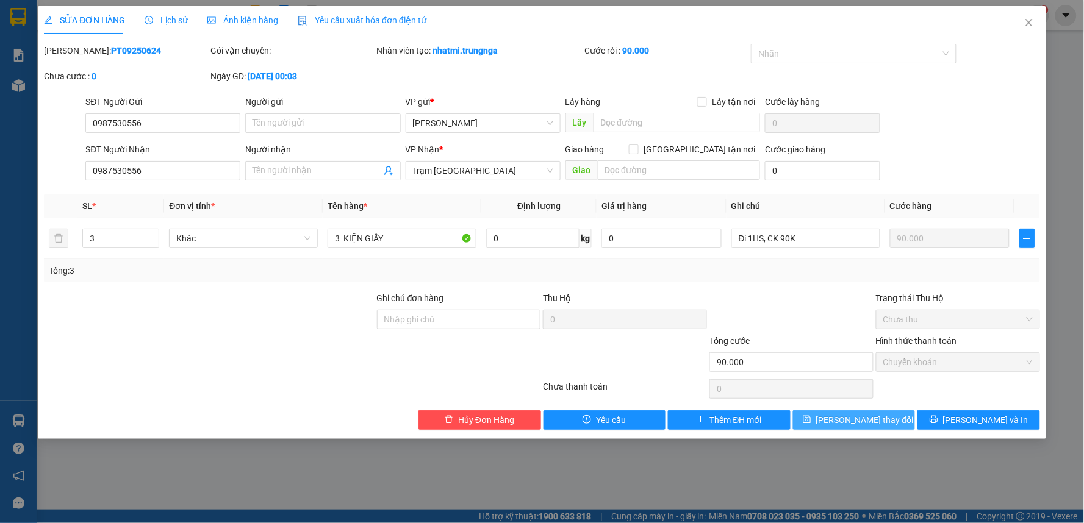
click at [881, 425] on span "Lưu thay đổi" at bounding box center [865, 420] width 98 height 13
